Goal: Information Seeking & Learning: Check status

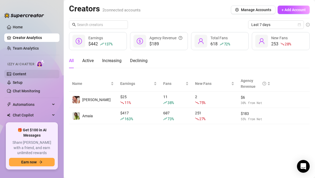
click at [26, 75] on link "Content" at bounding box center [20, 74] width 14 height 4
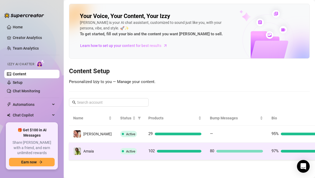
click at [120, 149] on span "Active" at bounding box center [128, 151] width 17 height 6
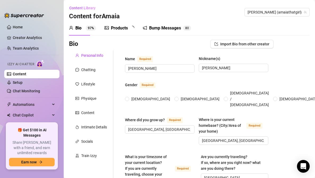
radio input "true"
type input "[DATE]"
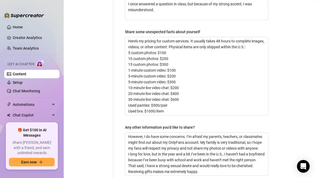
scroll to position [445, 0]
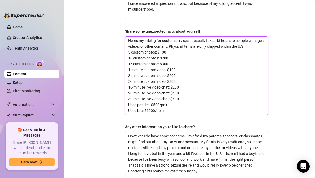
click at [198, 58] on textarea "Here’s my pricing for custom services. It usually takes 48 hours to complete im…" at bounding box center [196, 76] width 143 height 78
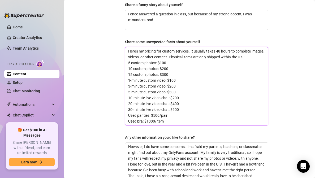
scroll to position [436, 0]
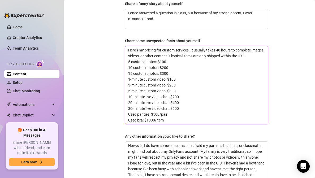
click at [195, 59] on textarea "Here’s my pricing for custom services. It usually takes 48 hours to complete im…" at bounding box center [196, 85] width 143 height 78
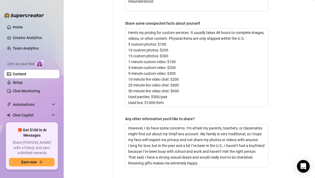
scroll to position [453, 0]
click at [16, 28] on link "Home" at bounding box center [18, 27] width 10 height 4
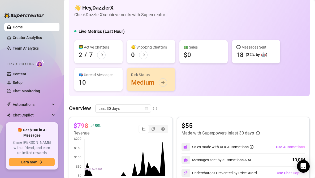
scroll to position [7, 0]
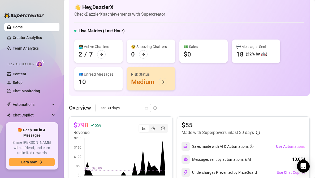
click at [173, 95] on div "👋 Hey, DazzlerX Check DazzlerX's achievements with Supercreator Live Metrics (L…" at bounding box center [189, 46] width 241 height 99
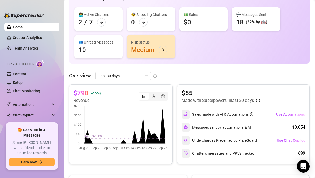
scroll to position [50, 0]
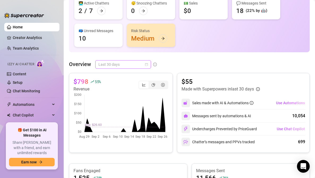
click at [127, 64] on span "Last 30 days" at bounding box center [122, 64] width 49 height 8
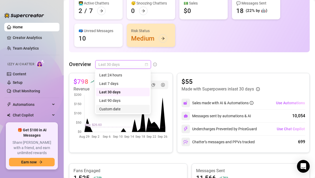
click at [116, 108] on div "Custom date" at bounding box center [122, 109] width 47 height 6
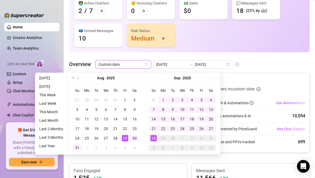
type input "[DATE]"
click at [128, 65] on span "Custom date" at bounding box center [122, 64] width 49 height 8
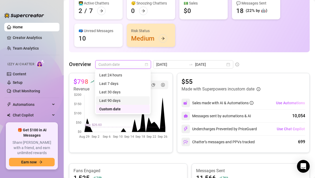
click at [112, 99] on div "Last 90 days" at bounding box center [122, 101] width 47 height 6
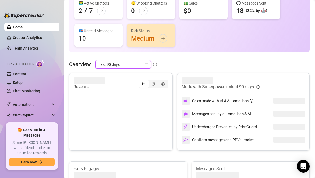
click at [211, 63] on div "Overview Last 90 days Last 90 days" at bounding box center [189, 64] width 241 height 8
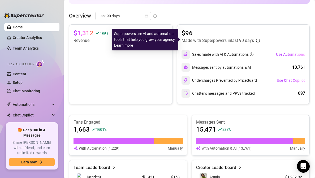
scroll to position [100, 0]
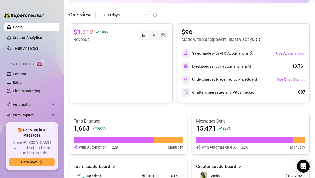
click at [215, 107] on div "$1,312 109 % Revenue $96 Made with Superpowers in last 90 days Sales made with …" at bounding box center [189, 137] width 241 height 228
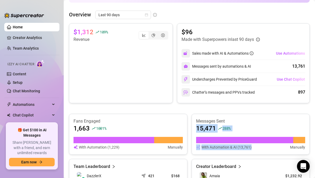
drag, startPoint x: 253, startPoint y: 148, endPoint x: 253, endPoint y: 119, distance: 29.4
click at [253, 119] on div "Messages Sent 15,471 288 % With Automation & AI (13,761) Manually" at bounding box center [250, 134] width 109 height 32
click at [253, 119] on article "Messages Sent" at bounding box center [250, 121] width 109 height 6
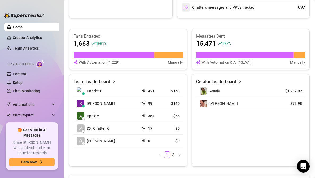
scroll to position [187, 0]
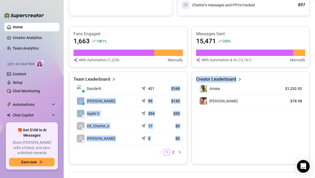
drag, startPoint x: 172, startPoint y: 85, endPoint x: 197, endPoint y: 145, distance: 65.3
click at [197, 145] on div "Team Leaderboard DazzlerX 421 $168 [PERSON_NAME] 99 $145 Apple V. 354 $55 DX_Ch…" at bounding box center [189, 118] width 241 height 93
click at [194, 137] on div "Creator Leaderboard Amaia $1,232.92 [PERSON_NAME] $78.98" at bounding box center [250, 118] width 118 height 93
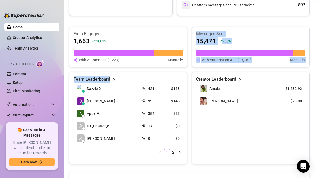
drag, startPoint x: 185, startPoint y: 138, endPoint x: 166, endPoint y: 66, distance: 74.8
click at [166, 66] on div "Fans Engaged 1,663 1001 % With Automation (1,229) Manually Messages Sent 15,471…" at bounding box center [189, 96] width 241 height 138
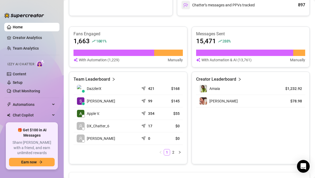
click at [166, 71] on div "Fans Engaged 1,663 1001 % With Automation (1,229) Manually Messages Sent 15,471…" at bounding box center [189, 96] width 241 height 138
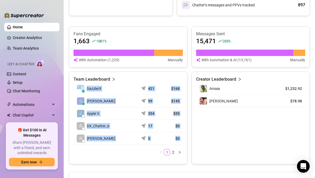
drag, startPoint x: 161, startPoint y: 75, endPoint x: 185, endPoint y: 146, distance: 74.8
click at [185, 146] on div "Team Leaderboard DazzlerX 421 $168 [PERSON_NAME] 99 $145 Apple V. 354 $55 DX_Ch…" at bounding box center [128, 118] width 118 height 93
click at [183, 141] on div "Team Leaderboard DazzlerX 421 $168 [PERSON_NAME] 99 $145 Apple V. 354 $55 DX_Ch…" at bounding box center [128, 118] width 118 height 93
drag, startPoint x: 182, startPoint y: 139, endPoint x: 168, endPoint y: 73, distance: 67.9
click at [168, 73] on div "Team Leaderboard DazzlerX 421 $168 [PERSON_NAME] 99 $145 Apple V. 354 $55 DX_Ch…" at bounding box center [128, 118] width 118 height 93
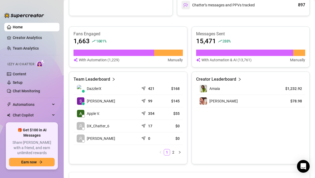
click at [168, 73] on div "Team Leaderboard DazzlerX 421 $168 [PERSON_NAME] 99 $145 Apple V. 354 $55 DX_Ch…" at bounding box center [128, 118] width 118 height 93
drag, startPoint x: 160, startPoint y: 74, endPoint x: 184, endPoint y: 142, distance: 72.1
click at [184, 142] on div "Team Leaderboard DazzlerX 421 $168 [PERSON_NAME] 99 $145 Apple V. 354 $55 DX_Ch…" at bounding box center [128, 118] width 118 height 93
click at [184, 141] on div "Team Leaderboard DazzlerX 421 $168 [PERSON_NAME] 99 $145 Apple V. 354 $55 DX_Ch…" at bounding box center [128, 118] width 118 height 93
drag, startPoint x: 183, startPoint y: 141, endPoint x: 177, endPoint y: 72, distance: 69.7
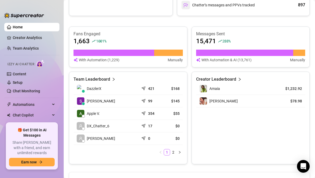
click at [177, 72] on div "Team Leaderboard DazzlerX 421 $168 [PERSON_NAME] 99 $145 Apple V. 354 $55 DX_Ch…" at bounding box center [128, 118] width 118 height 93
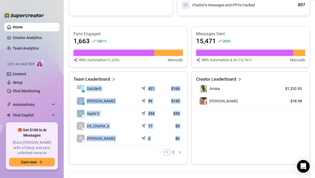
drag, startPoint x: 174, startPoint y: 72, endPoint x: 181, endPoint y: 141, distance: 70.1
click at [181, 141] on div "Team Leaderboard DazzlerX 421 $168 [PERSON_NAME] 99 $145 Apple V. 354 $55 DX_Ch…" at bounding box center [128, 118] width 118 height 93
click at [181, 141] on td "$0" at bounding box center [172, 138] width 22 height 12
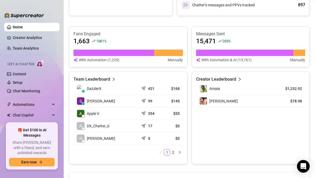
click at [176, 102] on article "$145" at bounding box center [171, 100] width 15 height 5
drag, startPoint x: 179, startPoint y: 102, endPoint x: 145, endPoint y: 101, distance: 34.2
click at [145, 101] on tr "[PERSON_NAME] 99 $145" at bounding box center [127, 101] width 109 height 12
click at [141, 101] on td "99" at bounding box center [150, 101] width 22 height 12
drag, startPoint x: 138, startPoint y: 101, endPoint x: 178, endPoint y: 102, distance: 40.1
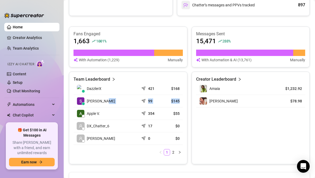
click at [178, 102] on tr "[PERSON_NAME] 99 $145" at bounding box center [127, 101] width 109 height 12
click at [178, 102] on article "$145" at bounding box center [171, 100] width 15 height 5
click at [180, 115] on td "$55" at bounding box center [172, 113] width 22 height 12
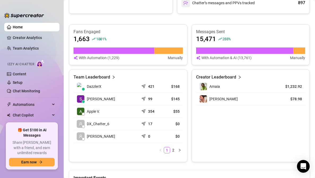
scroll to position [189, 0]
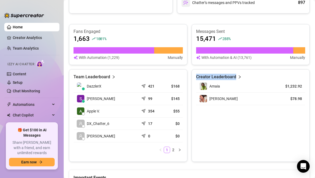
drag, startPoint x: 235, startPoint y: 73, endPoint x: 229, endPoint y: 113, distance: 39.8
click at [229, 113] on div "Creator Leaderboard Amaia $1,232.92 [PERSON_NAME] $78.98" at bounding box center [250, 115] width 118 height 93
click at [215, 127] on div "Creator Leaderboard Amaia $1,232.92 [PERSON_NAME] $78.98" at bounding box center [250, 115] width 118 height 93
drag, startPoint x: 187, startPoint y: 140, endPoint x: 186, endPoint y: 71, distance: 69.7
click at [186, 71] on div "Team Leaderboard DazzlerX 421 $168 [PERSON_NAME] 99 $145 Apple V. 354 $55 DX_Ch…" at bounding box center [128, 115] width 118 height 93
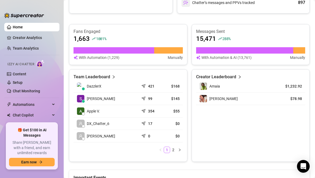
click at [182, 72] on div "Team Leaderboard DazzlerX 421 $168 [PERSON_NAME] 99 $145 Apple V. 354 $55 DX_Ch…" at bounding box center [128, 115] width 118 height 93
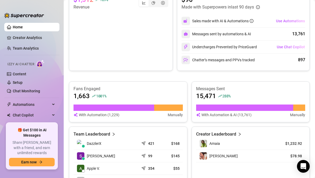
scroll to position [109, 0]
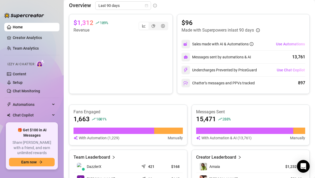
drag, startPoint x: 173, startPoint y: 85, endPoint x: 161, endPoint y: 44, distance: 42.7
click at [161, 44] on div "$1,312 109 % Revenue $96 Made with Superpowers in last 90 days Sales made with …" at bounding box center [189, 54] width 241 height 80
click at [166, 86] on div "$1,312 109 % Revenue" at bounding box center [121, 54] width 104 height 80
drag, startPoint x: 169, startPoint y: 15, endPoint x: 168, endPoint y: 85, distance: 70.0
click at [168, 85] on div "$1,312 109 % Revenue" at bounding box center [121, 54] width 104 height 80
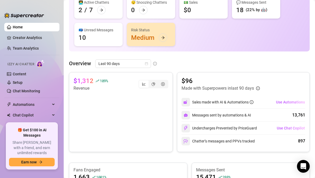
scroll to position [53, 0]
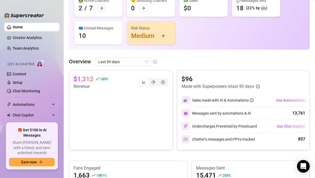
drag, startPoint x: 167, startPoint y: 72, endPoint x: 166, endPoint y: 148, distance: 76.4
click at [166, 148] on div "$1,312 109 % Revenue" at bounding box center [121, 110] width 104 height 80
click at [246, 70] on div "$96 Made with Superpowers in last 90 days Sales made with AI & Automations Use …" at bounding box center [243, 110] width 133 height 80
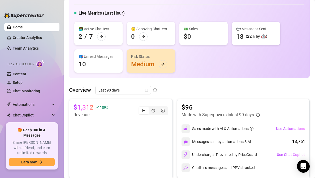
scroll to position [37, 0]
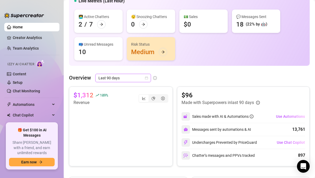
click at [140, 76] on span "Last 90 days" at bounding box center [122, 78] width 49 height 8
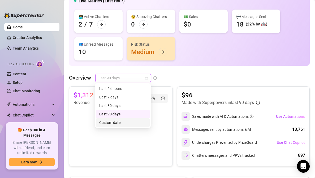
click at [115, 122] on div "Custom date" at bounding box center [122, 123] width 47 height 6
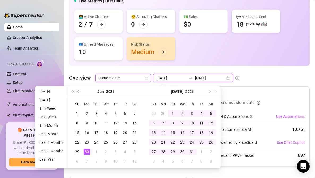
click at [176, 78] on input "[DATE]" at bounding box center [171, 78] width 30 height 6
click at [208, 90] on button "Next month (PageDown)" at bounding box center [209, 91] width 6 height 11
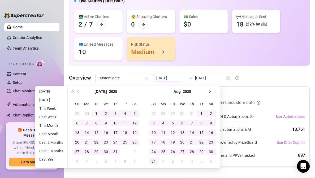
click at [210, 91] on span "Next month (PageDown)" at bounding box center [209, 91] width 3 height 3
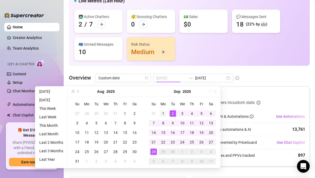
type input "[DATE]"
click at [161, 113] on div "1" at bounding box center [163, 113] width 6 height 6
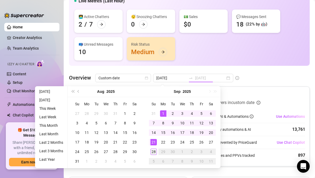
click at [153, 150] on div "28" at bounding box center [153, 152] width 6 height 6
type input "[DATE]"
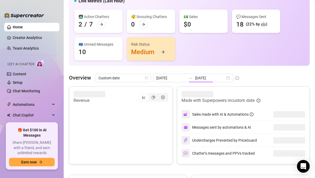
click at [250, 65] on div "👋 Hey, DazzlerX Check DazzlerX's achievements with Supercreator Live Metrics (L…" at bounding box center [189, 16] width 241 height 99
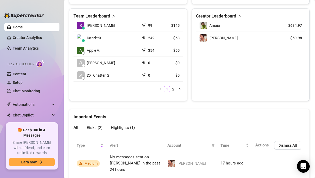
scroll to position [299, 0]
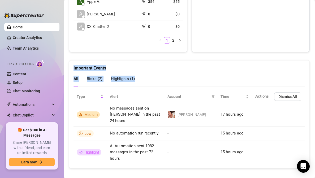
drag, startPoint x: 195, startPoint y: 160, endPoint x: 236, endPoint y: 42, distance: 124.4
